Goal: Task Accomplishment & Management: Use online tool/utility

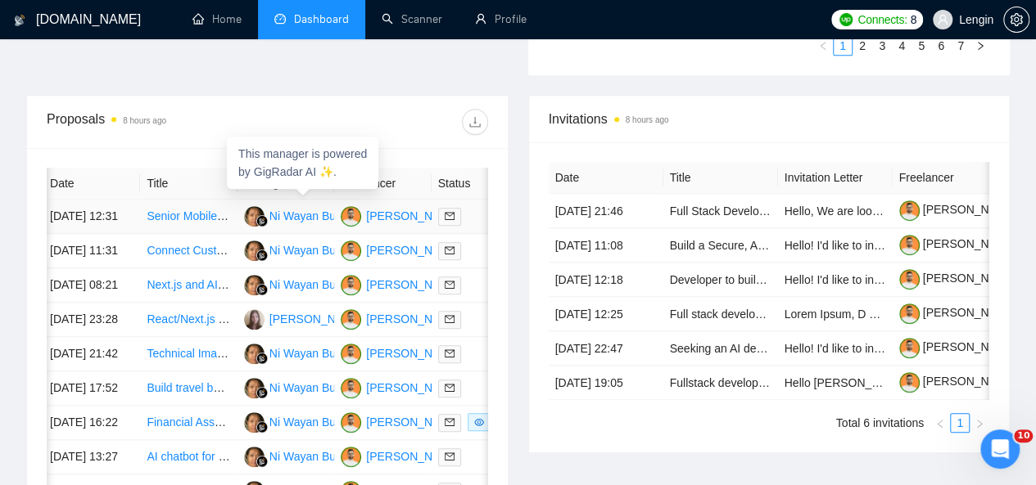
scroll to position [600, 0]
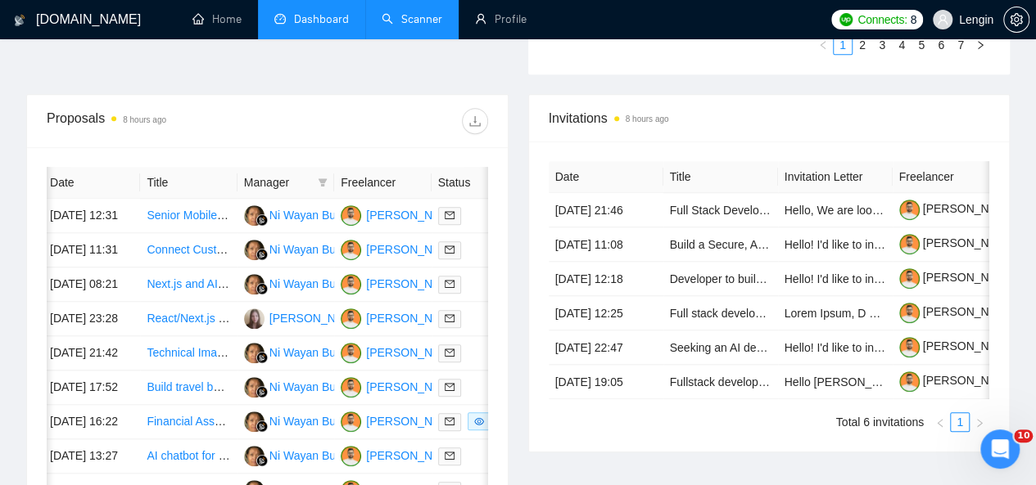
click at [404, 26] on link "Scanner" at bounding box center [412, 19] width 61 height 14
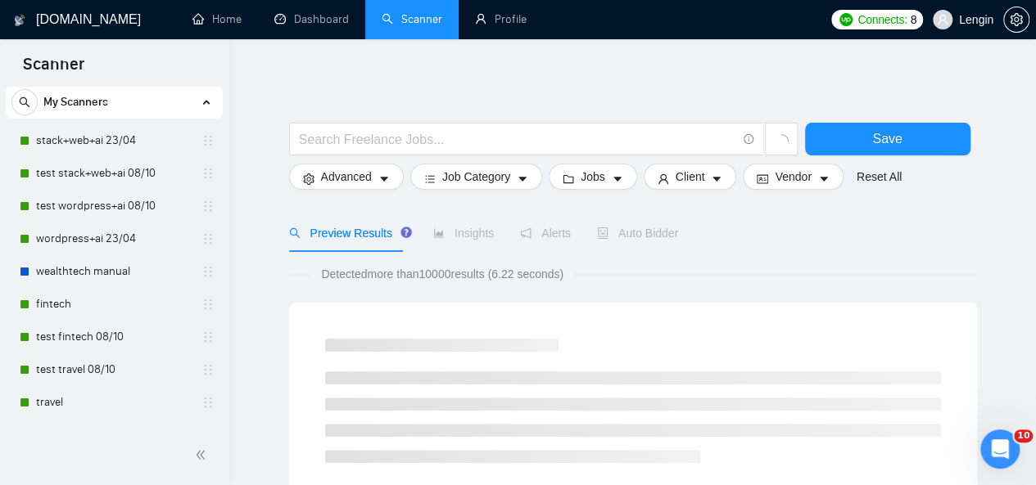
scroll to position [43, 0]
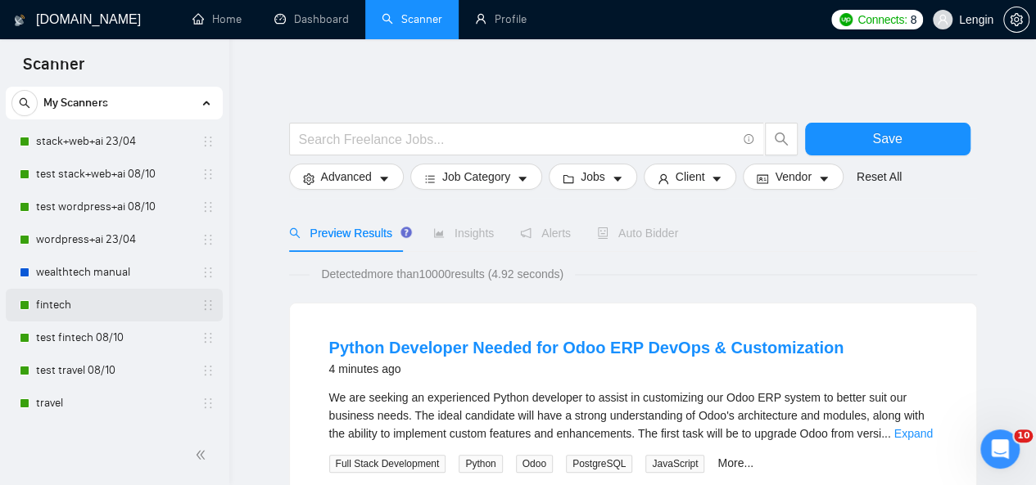
click at [116, 308] on link "fintech" at bounding box center [114, 305] width 156 height 33
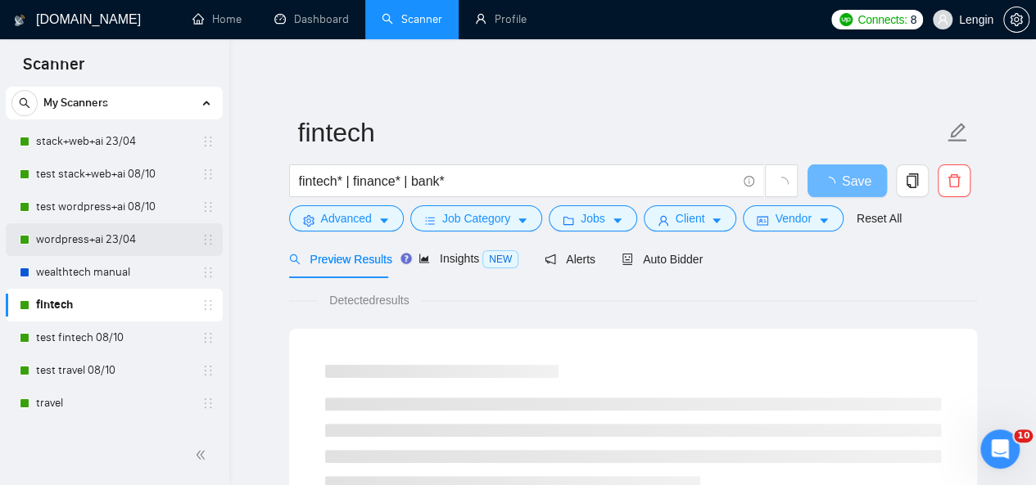
scroll to position [156, 0]
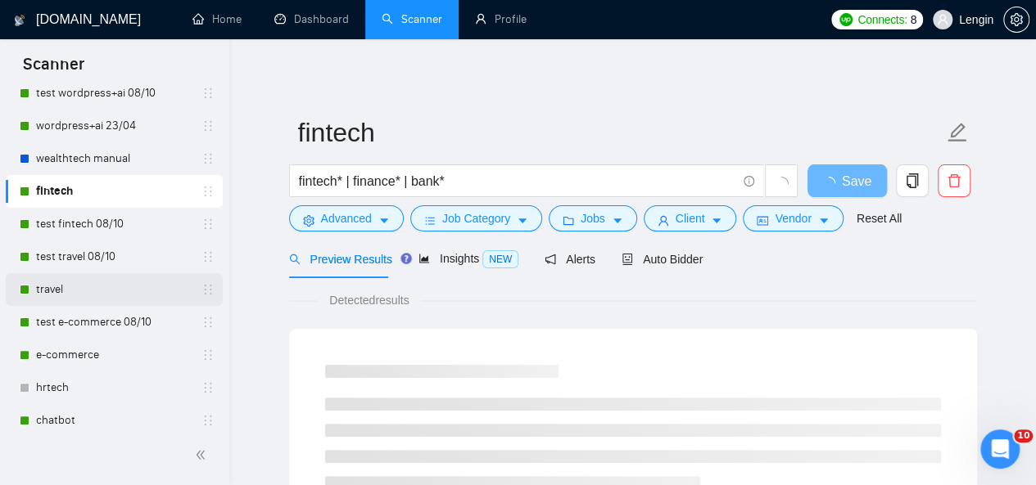
click at [81, 287] on link "travel" at bounding box center [114, 289] width 156 height 33
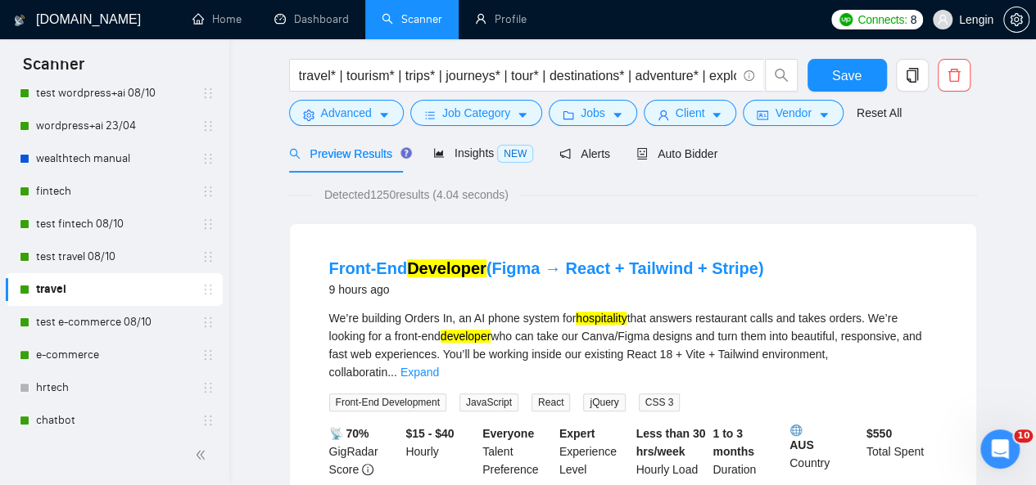
scroll to position [61, 0]
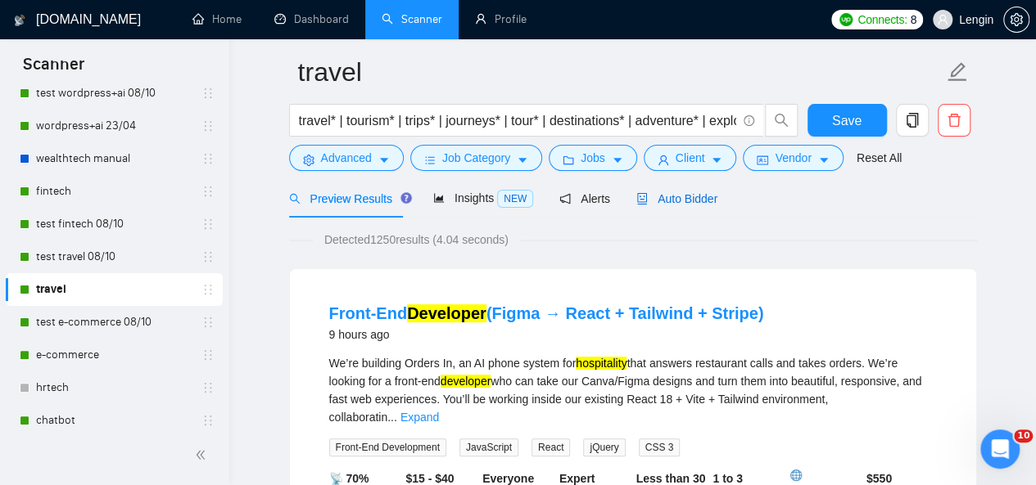
click at [661, 201] on span "Auto Bidder" at bounding box center [676, 198] width 81 height 13
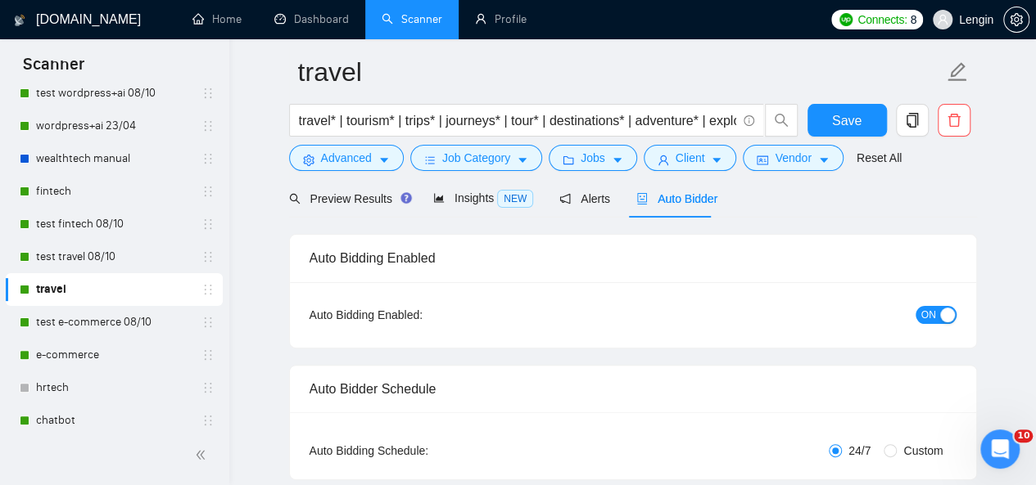
radio input "false"
radio input "true"
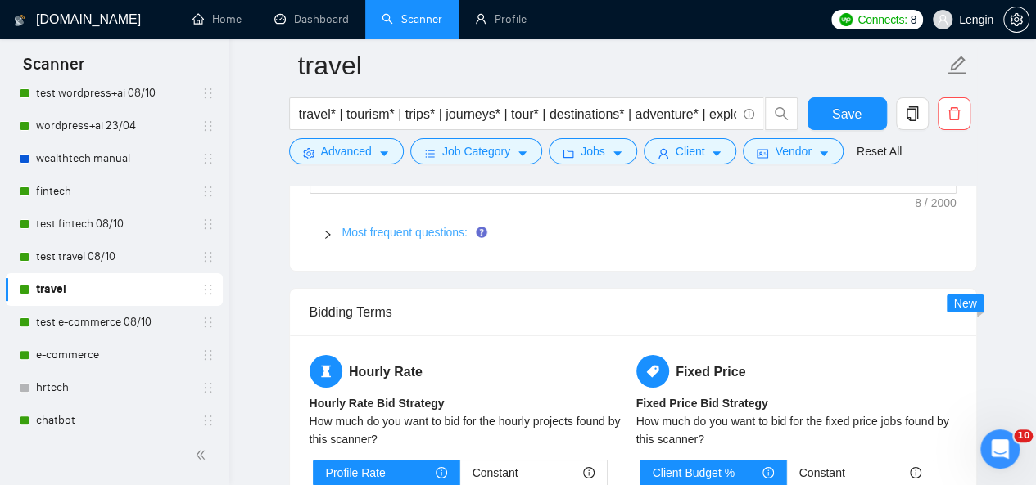
scroll to position [2754, 0]
click at [417, 215] on div "Most frequent questions:" at bounding box center [632, 234] width 647 height 38
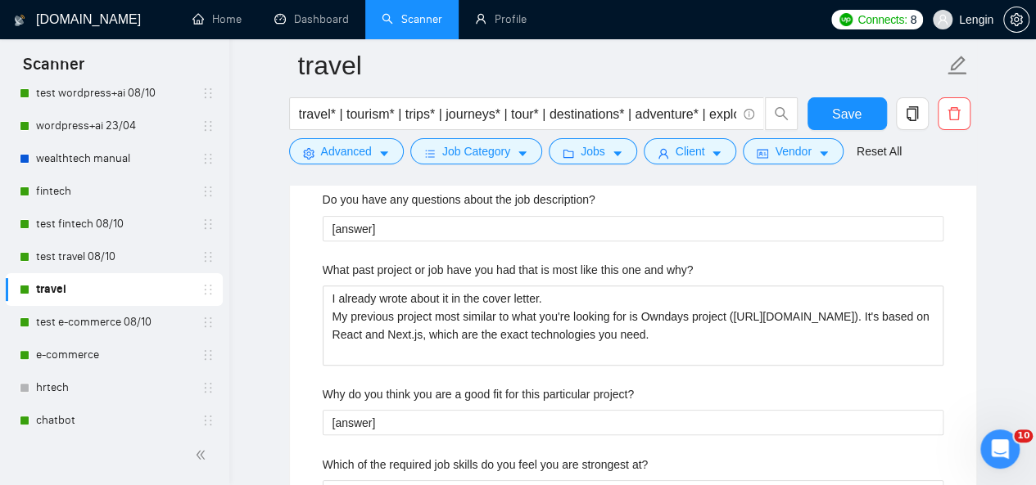
scroll to position [3299, 0]
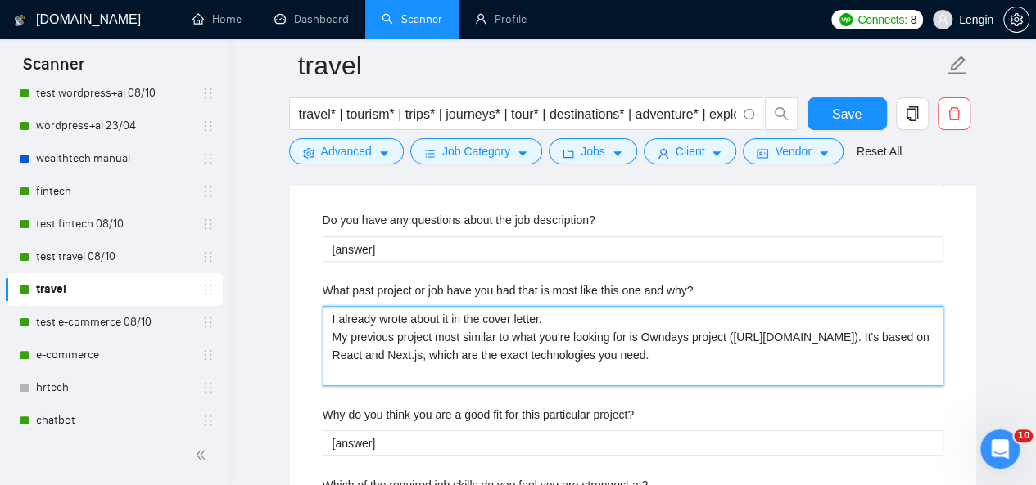
drag, startPoint x: 730, startPoint y: 345, endPoint x: 322, endPoint y: 356, distance: 408.7
click at [323, 356] on why\? "I already wrote about it in the cover letter. My previous project most similar …" at bounding box center [633, 345] width 621 height 79
click at [442, 363] on why\? "I already wrote about it in the cover letter. My previous project most similar …" at bounding box center [633, 345] width 621 height 79
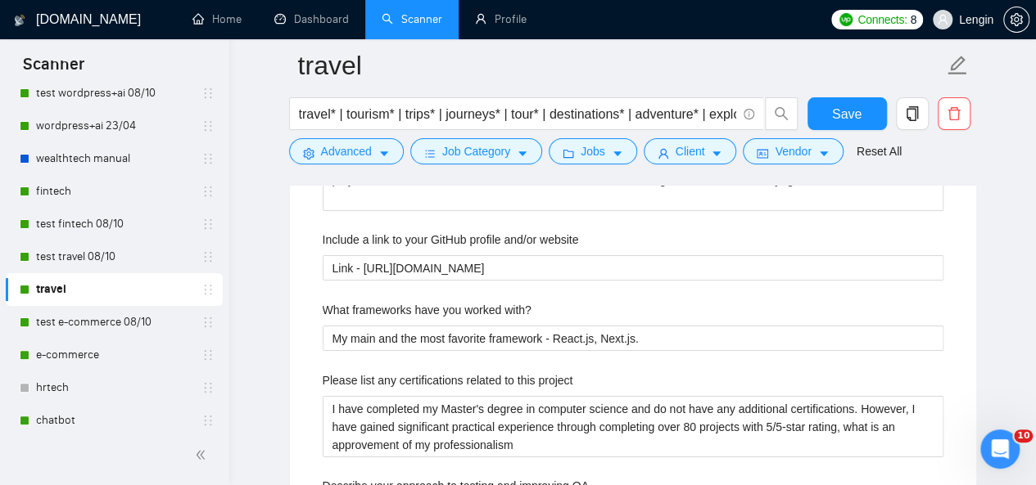
scroll to position [2761, 0]
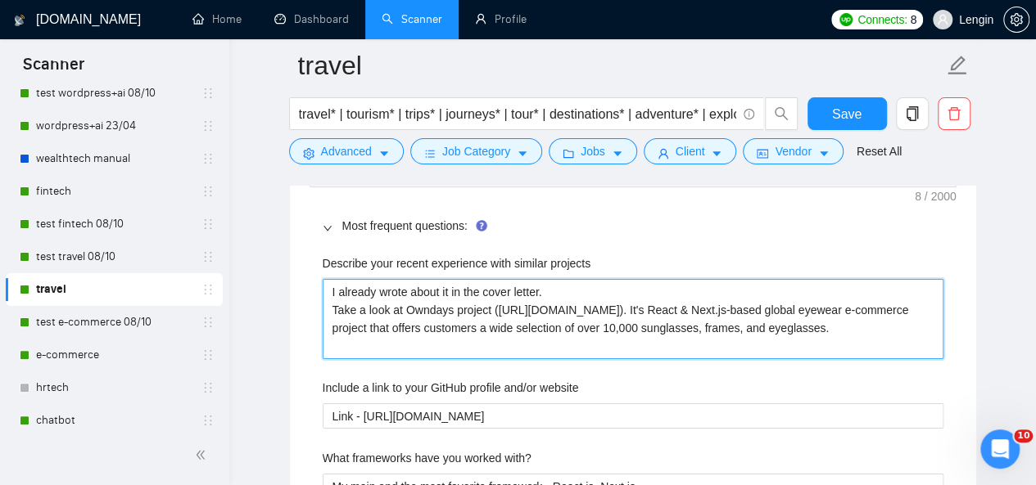
click at [485, 299] on projects "I already wrote about it in the cover letter. Take a look at Owndays project ([…" at bounding box center [633, 318] width 621 height 79
type projects "I already wrote about it in the cover letter. Take a look at Owndays projec ([U…"
type projects "I already wrote about it in the cover letter. Take a look at Owndays proje ([UR…"
type projects "I already wrote about it in the cover letter. Take a look at Owndays proj ([URL…"
type projects "I already wrote about it in the cover letter. Take a look at Ownd ([URL][DOMAIN…"
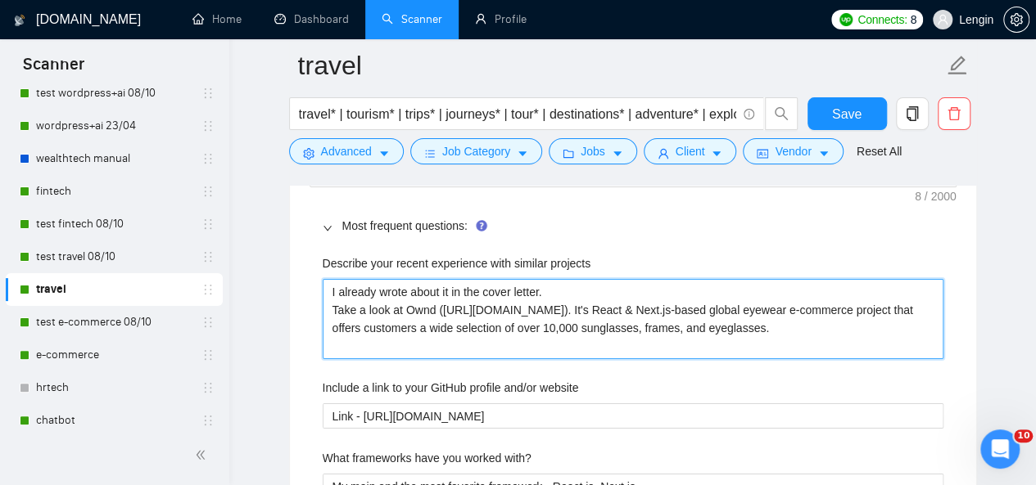
type projects "I already wrote about it in the cover letter. Take a look at Own ([URL][DOMAIN_…"
type projects "I already wrote about it in the cover letter. Take a look at Ow ([URL][DOMAIN_N…"
type projects "I already wrote about it in the cover letter. Take a look at O ([URL][DOMAIN_NA…"
type projects "I already wrote about it in the cover letter. Take a look at ([URL][DOMAIN_NAME…"
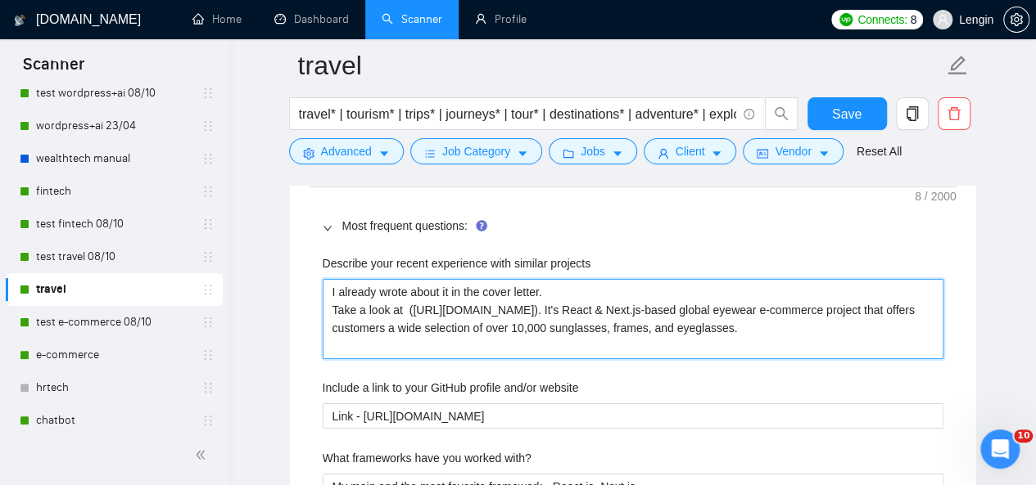
type projects "I already wrote about it in the cover letter. Take a look at I ([URL][DOMAIN_NA…"
type projects "I already wrote about it in the cover letter. Take a look at In ([URL][DOMAIN_N…"
type projects "I already wrote about it in the cover letter. Take a look at Inv ([URL][DOMAIN_…"
type projects "I already wrote about it in the cover letter. Take a look at Invi ([URL][DOMAIN…"
type projects "I already wrote about it in the cover letter. Take a look at Invit ([URL][DOMAI…"
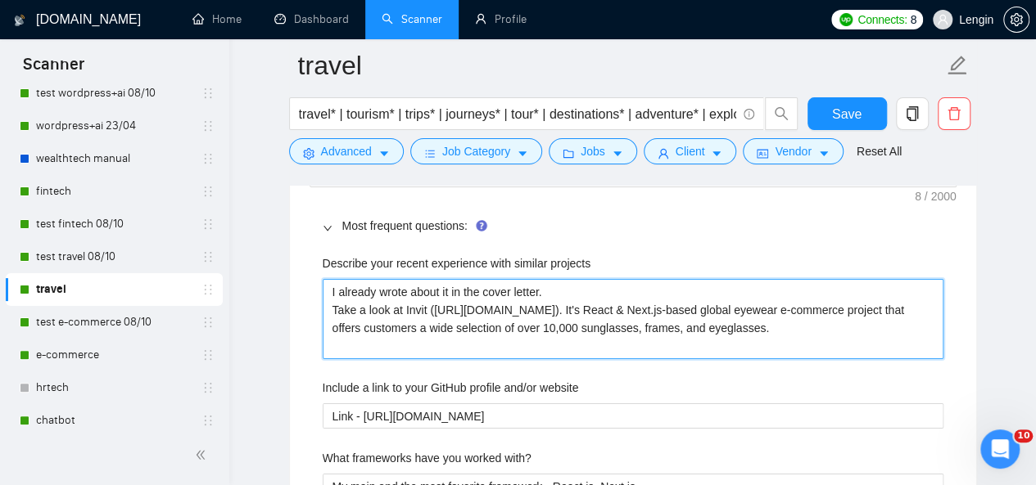
type projects "I already wrote about it in the cover letter. Take a look at Invite ([URL][DOMA…"
type projects "I already wrote about it in the cover letter. Take a look at Invite C ([URL][DO…"
type projects "I already wrote about it in the cover letter. Take a look at Invite Cl ([URL][D…"
type projects "I already wrote about it in the cover letter. Take a look at Invite Clu ([URL][…"
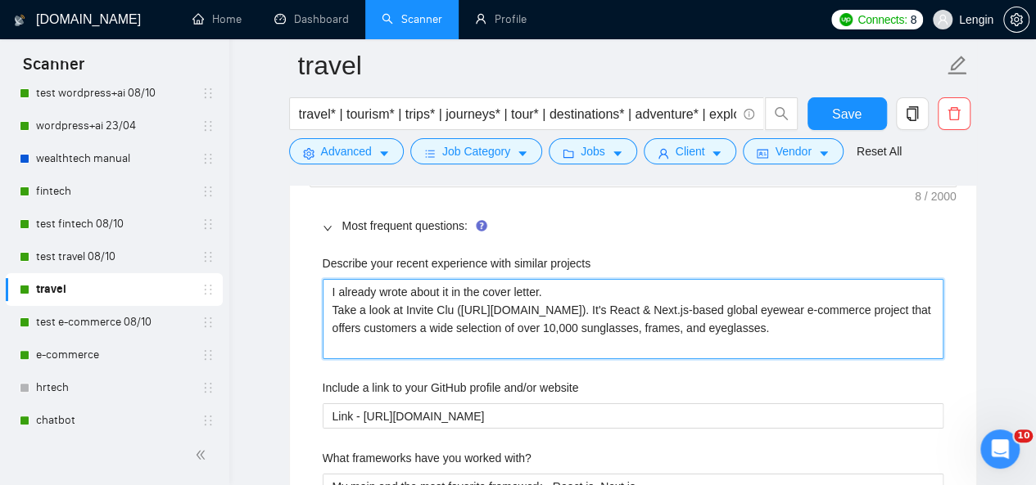
type projects "I already wrote about it in the cover letter. Take a look at Invite Club ([URL]…"
type projects "I already wrote about it in the cover letter. Take a look at Invite Club p ([UR…"
type projects "I already wrote about it in the cover letter. Take a look at Invite Club pr ([U…"
type projects "I already wrote about it in the cover letter. Take a look at Invite Club pro ([…"
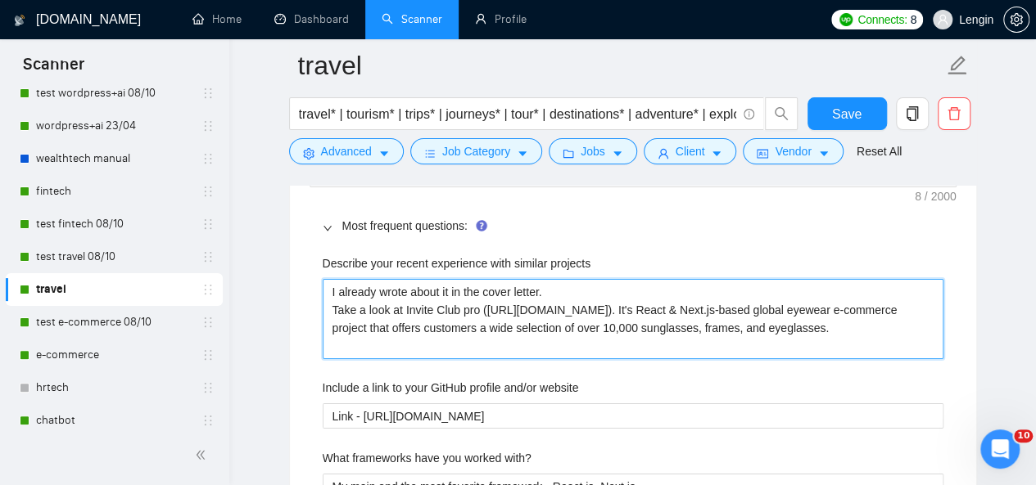
type projects "I already wrote about it in the cover letter. Take a look at Invite Club proj (…"
type projects "I already wrote about it in the cover letter. Take a look at Invite Club proje …"
type projects "I already wrote about it in the cover letter. Take a look at Invite Club projec…"
drag, startPoint x: 900, startPoint y: 301, endPoint x: 502, endPoint y: 296, distance: 397.9
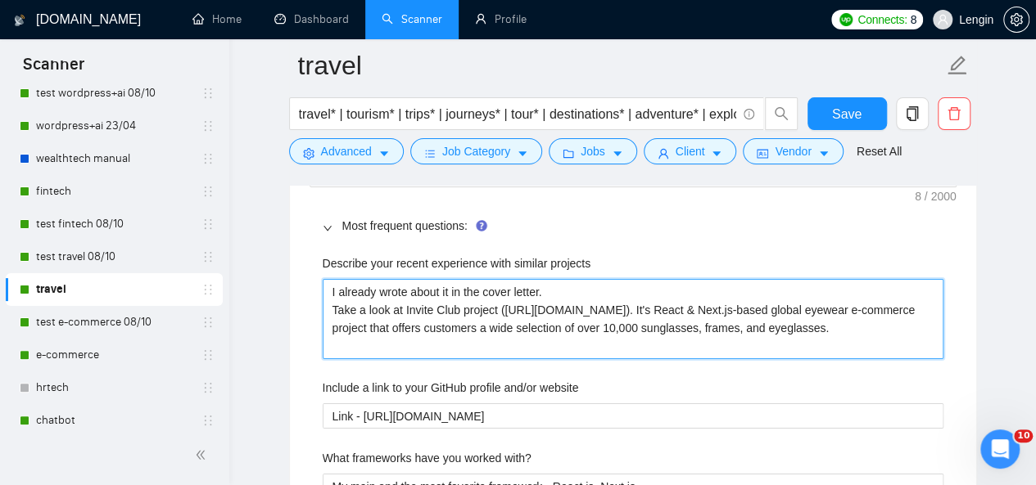
click at [502, 296] on projects "I already wrote about it in the cover letter. Take a look at Invite Club projec…" at bounding box center [633, 318] width 621 height 79
type projects "I already wrote about it in the cover letter. Take a look at Invite Club projec…"
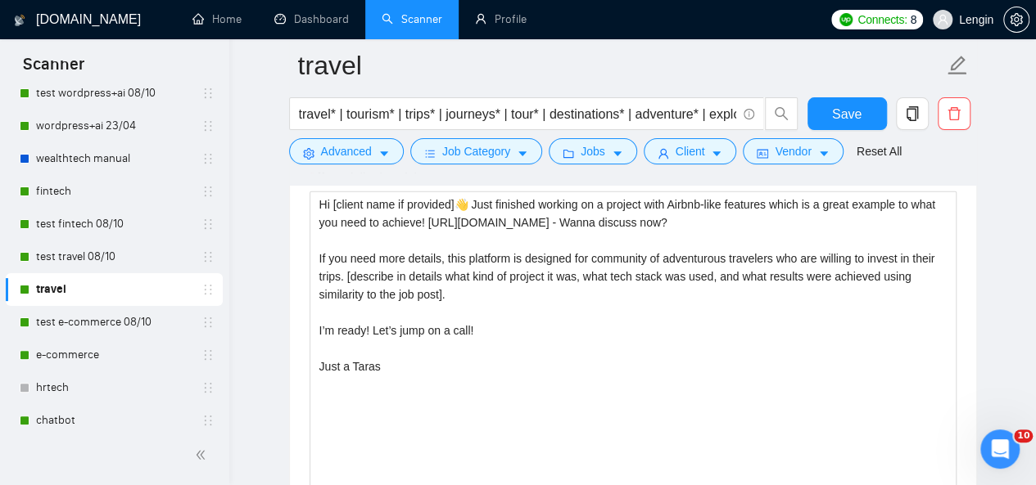
scroll to position [2158, 0]
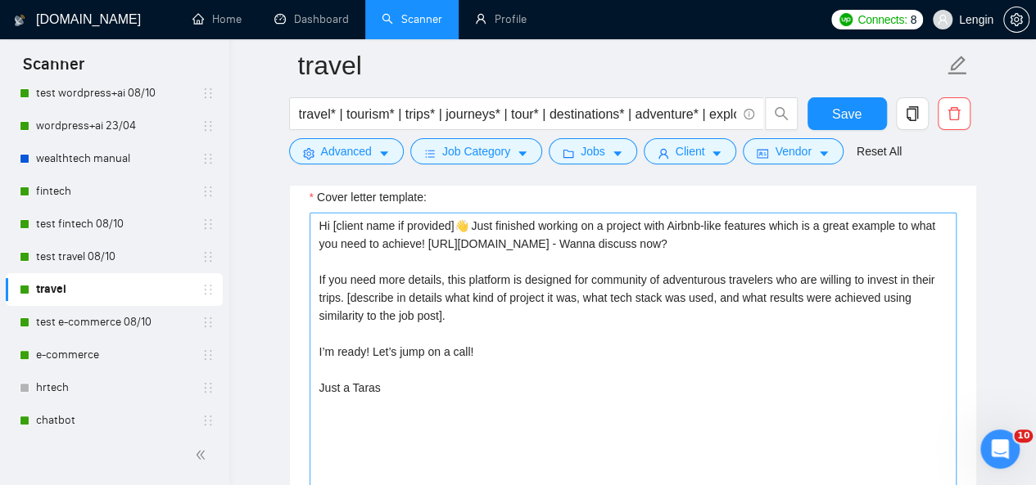
type projects "I already wrote about it in the cover letter. Take a look at Invite Club projec…"
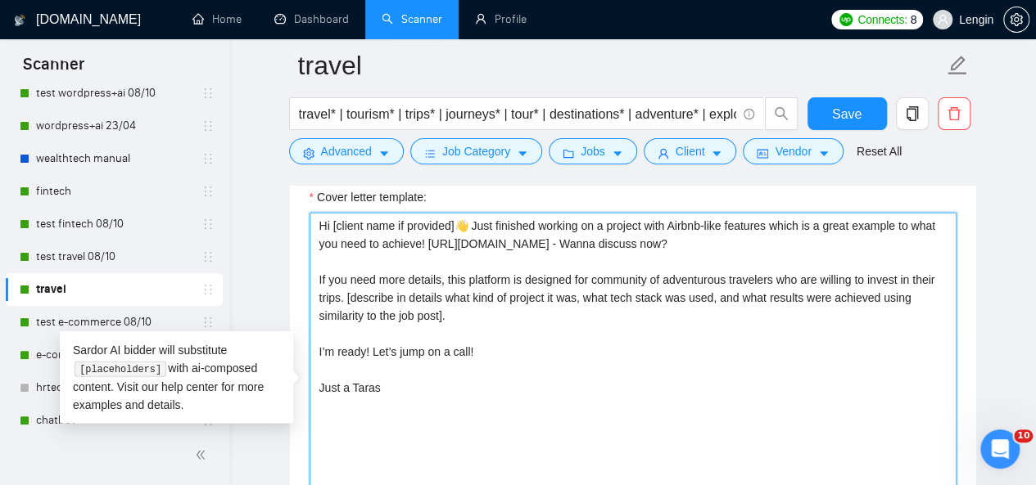
drag, startPoint x: 871, startPoint y: 235, endPoint x: 426, endPoint y: 238, distance: 445.4
click at [426, 238] on textarea "Hi [client name if provided]👋 Just finished working on a project with Airbnb-li…" at bounding box center [632, 397] width 647 height 368
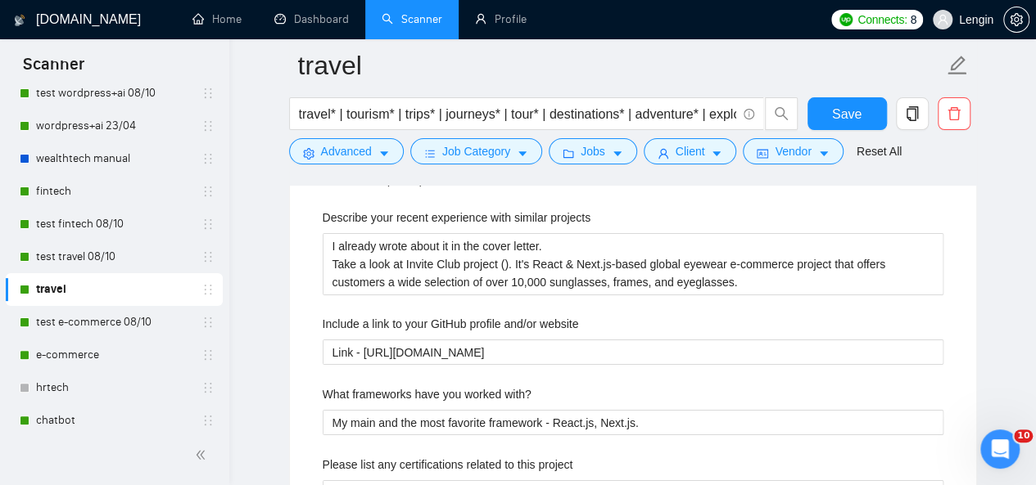
scroll to position [2775, 0]
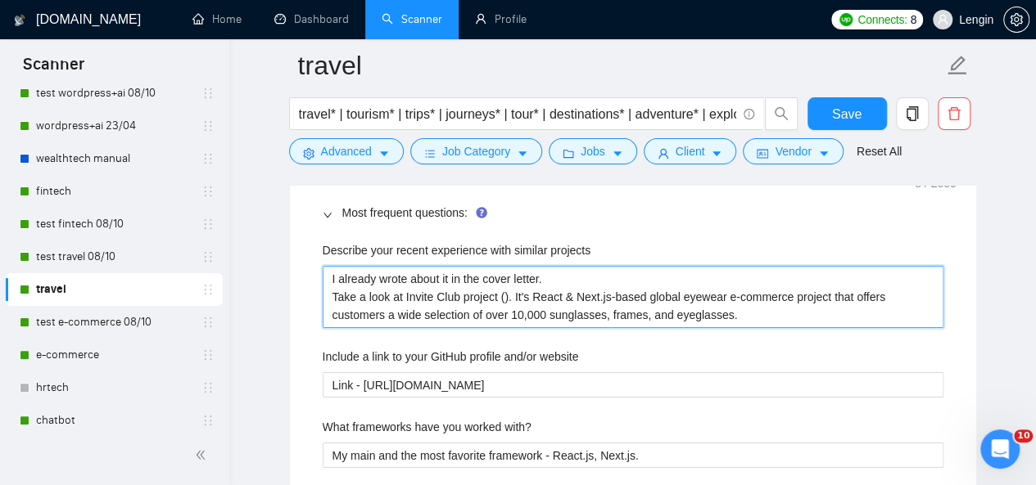
click at [502, 293] on projects "I already wrote about it in the cover letter. Take a look at Invite Club projec…" at bounding box center [633, 296] width 621 height 61
paste projects "[URL][DOMAIN_NAME]"
type projects "I already wrote about it in the cover letter. Take a look at Invite Club projec…"
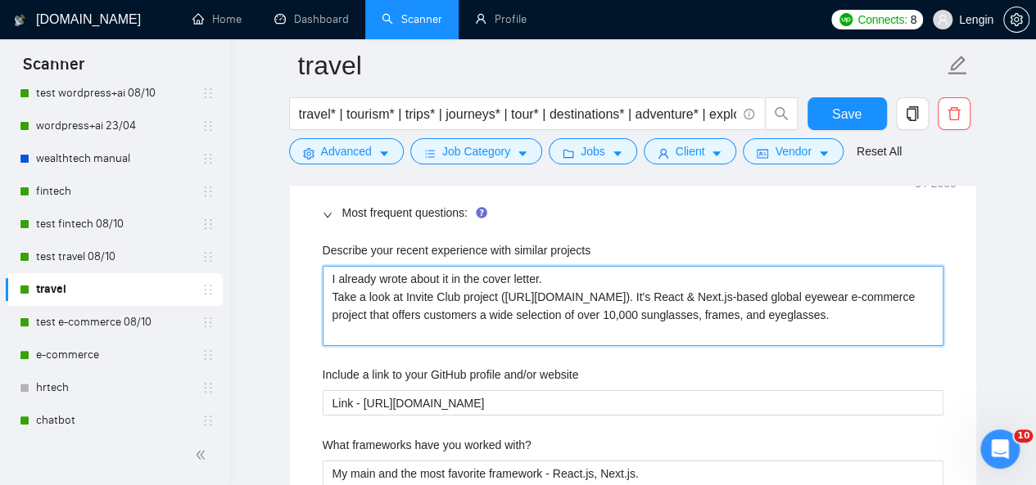
drag, startPoint x: 653, startPoint y: 324, endPoint x: 619, endPoint y: 309, distance: 37.7
click at [619, 309] on projects "I already wrote about it in the cover letter. Take a look at Invite Club projec…" at bounding box center [633, 305] width 621 height 79
type projects "I already wrote about it in the cover letter. Take a look at Invite Club projec…"
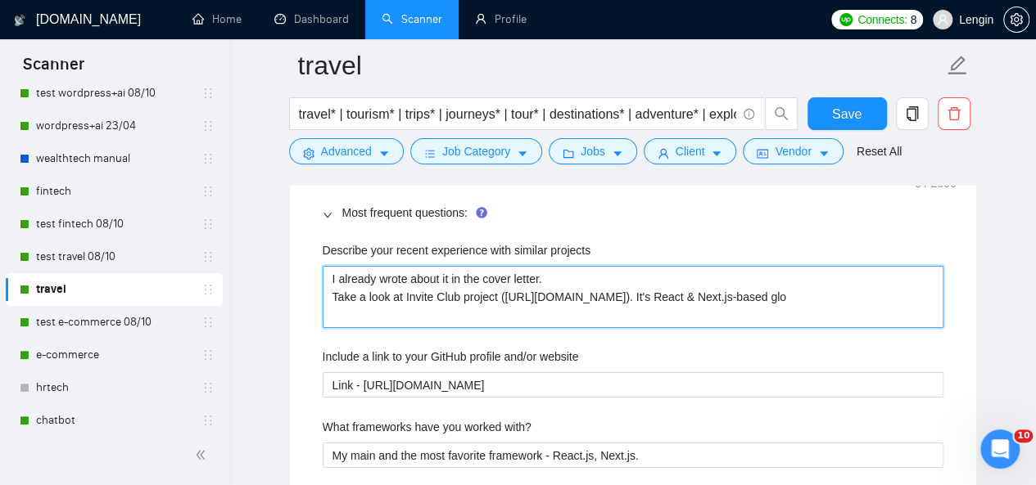
type projects "I already wrote about it in the cover letter. Take a look at Invite Club projec…"
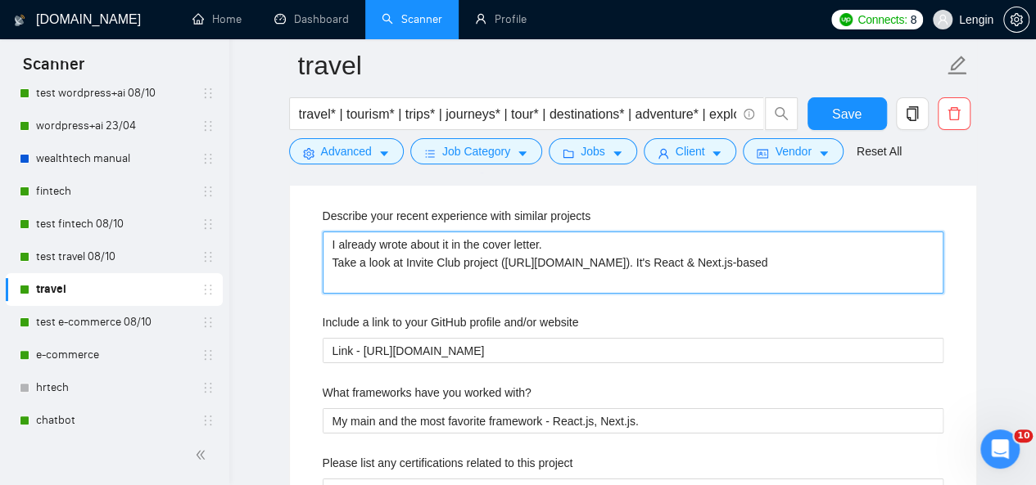
scroll to position [2784, 0]
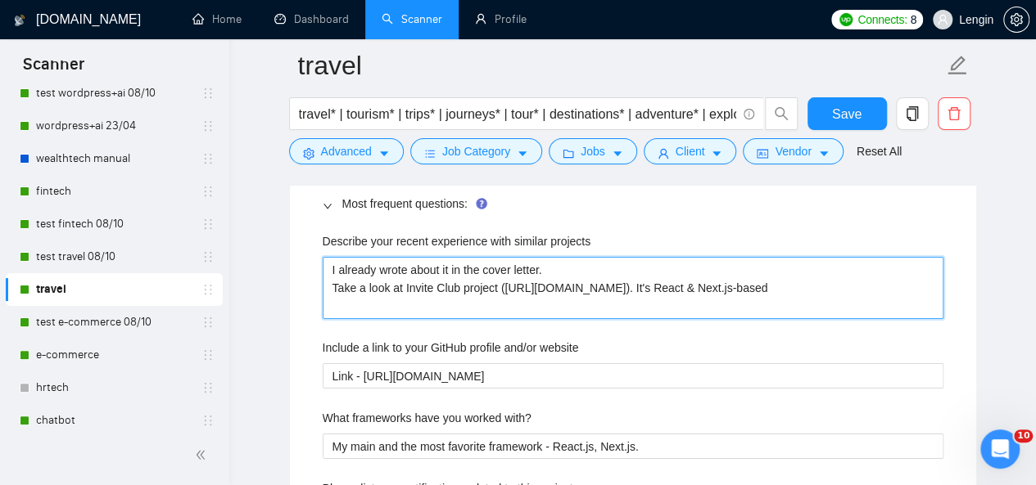
paste projects "designed to bring like-minded people together."
type projects "I already wrote about it in the cover letter. Take a look at Invite Club projec…"
click at [603, 303] on projects "I already wrote about it in the cover letter. Take a look at Invite Club projec…" at bounding box center [633, 287] width 621 height 61
type projects "I already wrote about it in the cover letter. Take a look at Invite Club projec…"
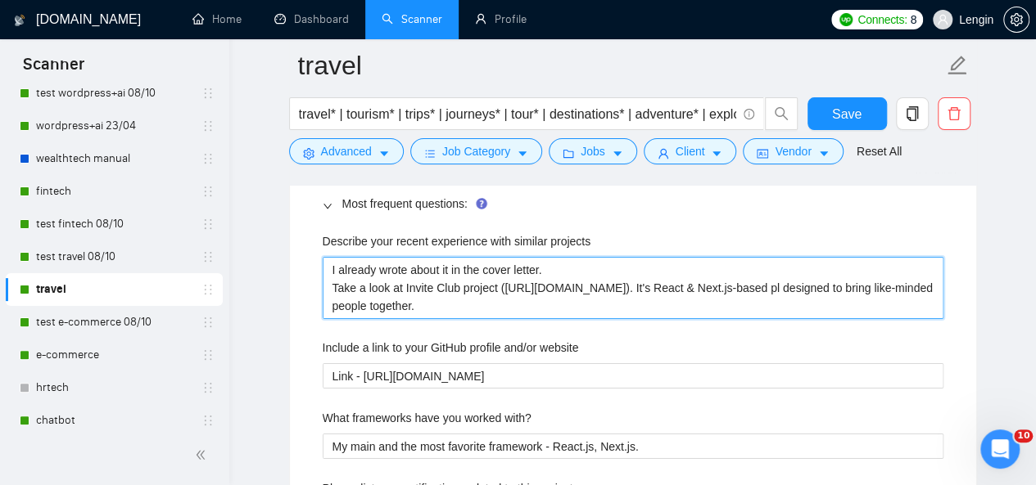
type projects "I already wrote about it in the cover letter. Take a look at Invite Club projec…"
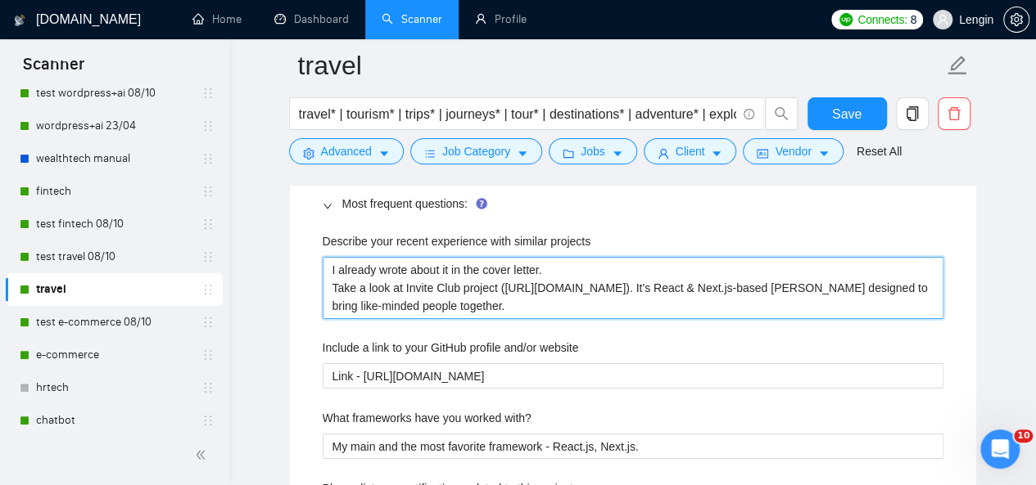
type projects "I already wrote about it in the cover letter. Take a look at Invite Club projec…"
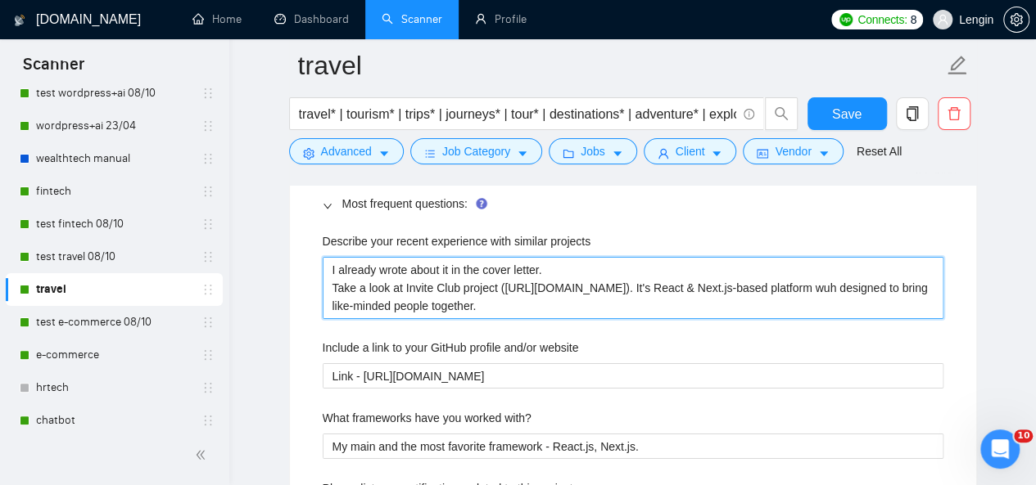
type projects "I already wrote about it in the cover letter. Take a look at Invite Club projec…"
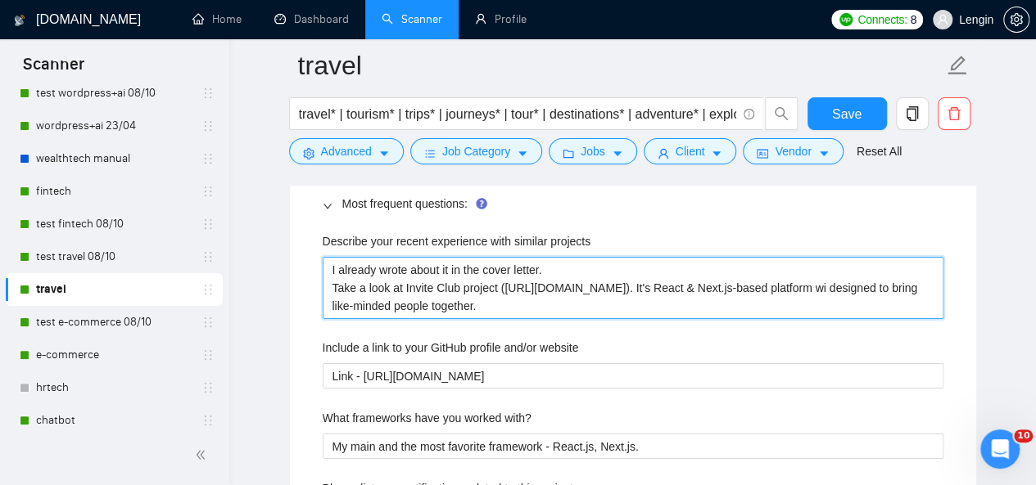
type projects "I already wrote about it in the cover letter. Take a look at Invite Club projec…"
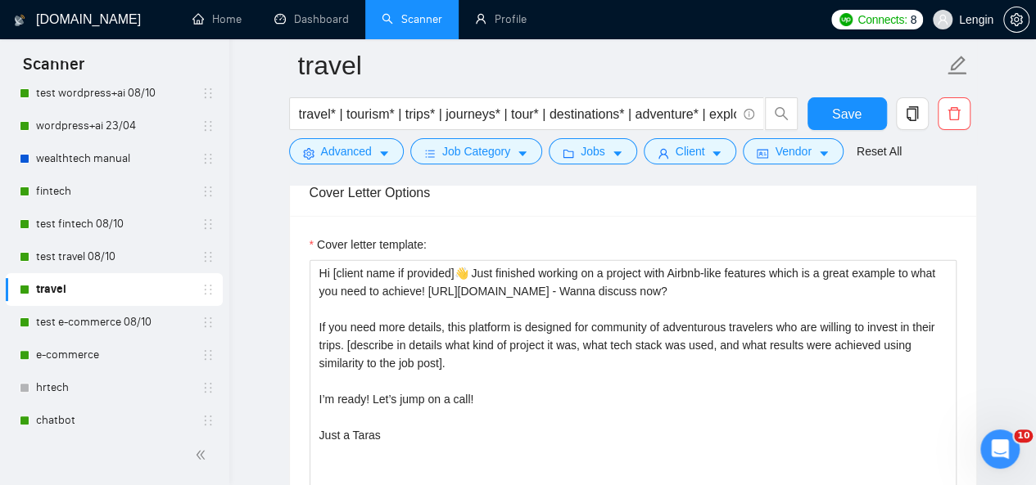
scroll to position [2110, 0]
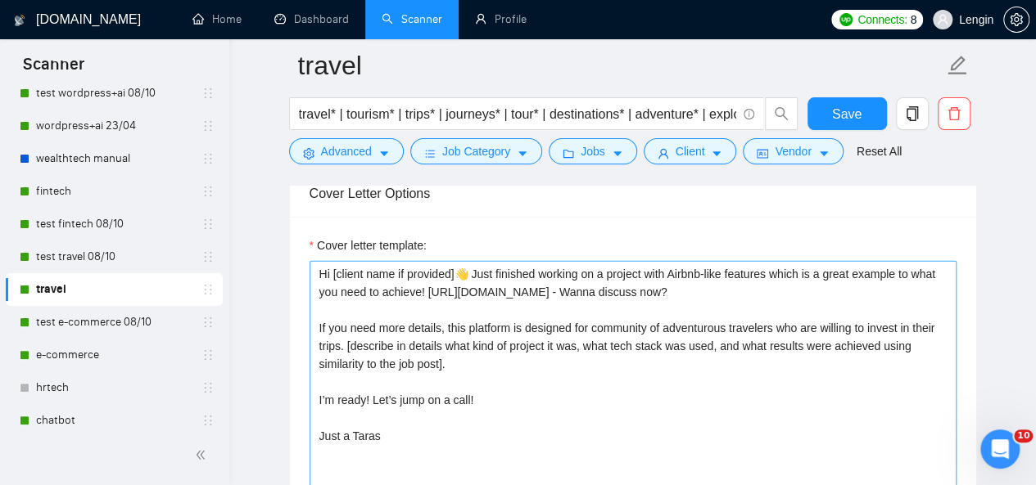
type projects "I already wrote about it in the cover letter. Take a look at Invite Club projec…"
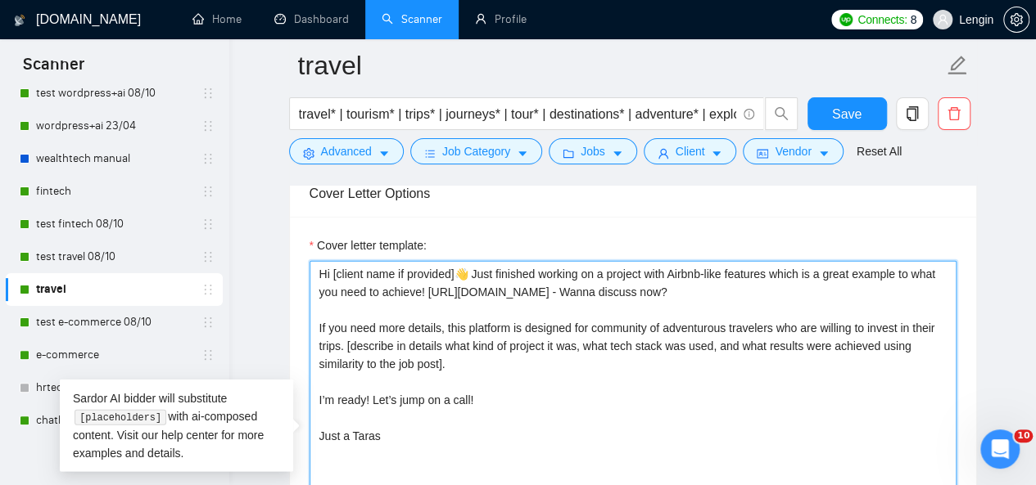
drag, startPoint x: 672, startPoint y: 269, endPoint x: 770, endPoint y: 271, distance: 98.3
click at [770, 271] on textarea "Hi [client name if provided]👋 Just finished working on a project with Airbnb-li…" at bounding box center [632, 445] width 647 height 368
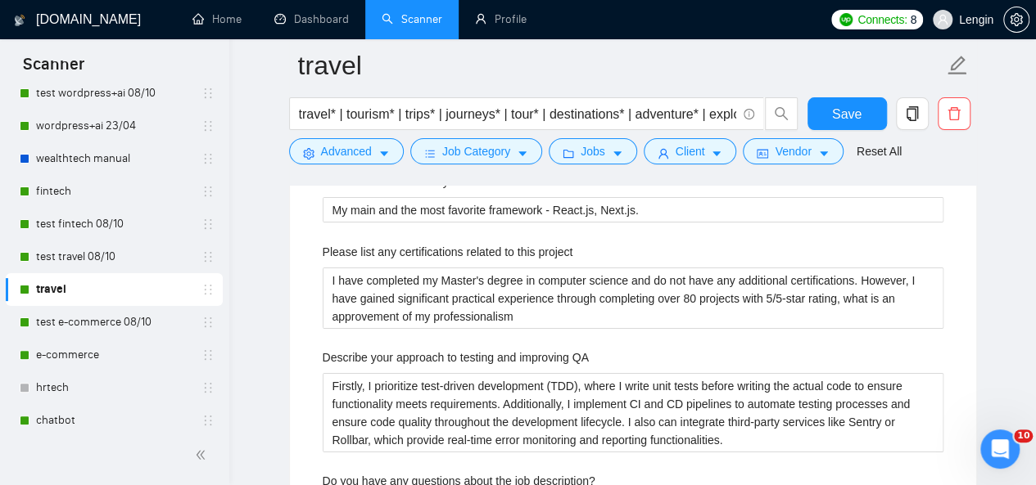
scroll to position [2811, 0]
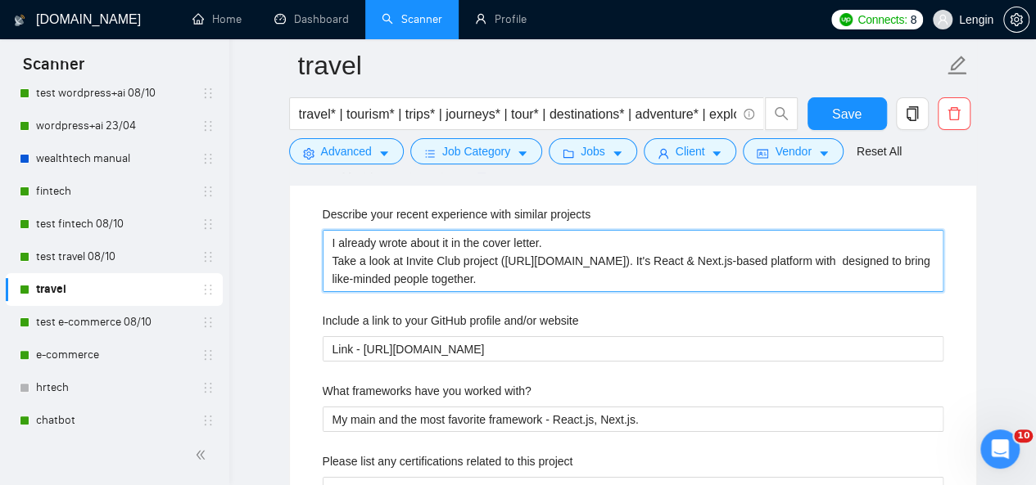
click at [671, 276] on projects "I already wrote about it in the cover letter. Take a look at Invite Club projec…" at bounding box center [633, 260] width 621 height 61
type projects "I already wrote about it in the cover letter. Take a look at Invite Club projec…"
paste projects "Airbnb-like features"
type projects "I already wrote about it in the cover letter. Take a look at Invite Club projec…"
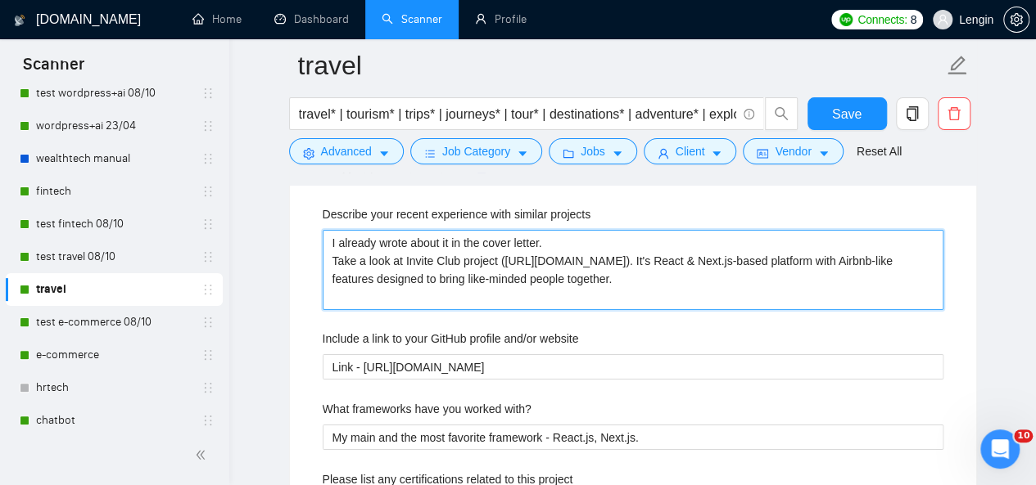
click at [458, 297] on projects "I already wrote about it in the cover letter. Take a look at Invite Club projec…" at bounding box center [633, 269] width 621 height 79
type projects "I already wrote about it in the cover letter. Take a look at Invite Club projec…"
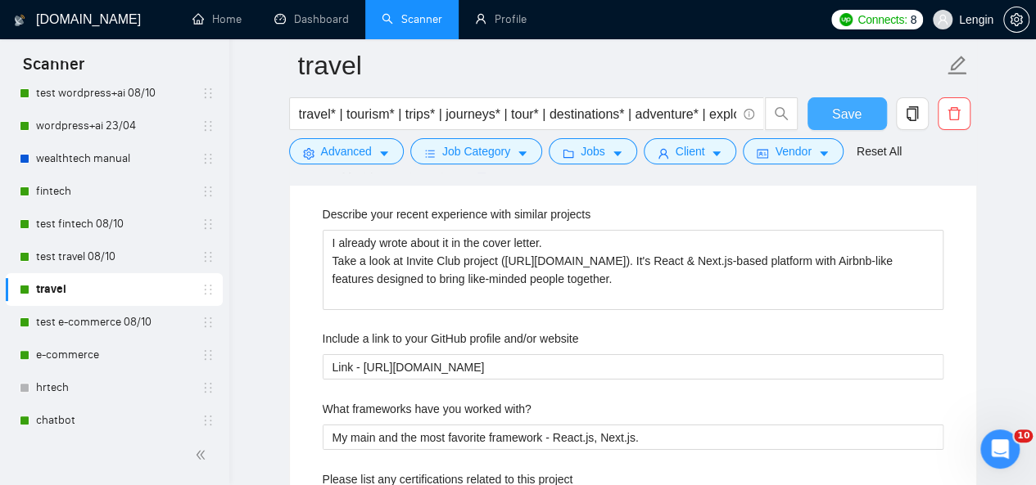
click at [838, 112] on span "Save" at bounding box center [846, 114] width 29 height 20
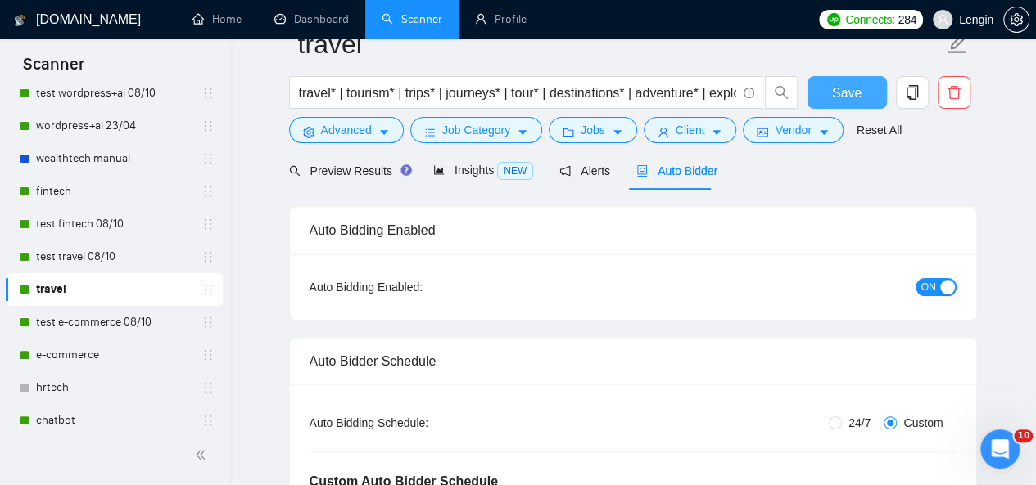
scroll to position [0, 0]
